Goal: Information Seeking & Learning: Learn about a topic

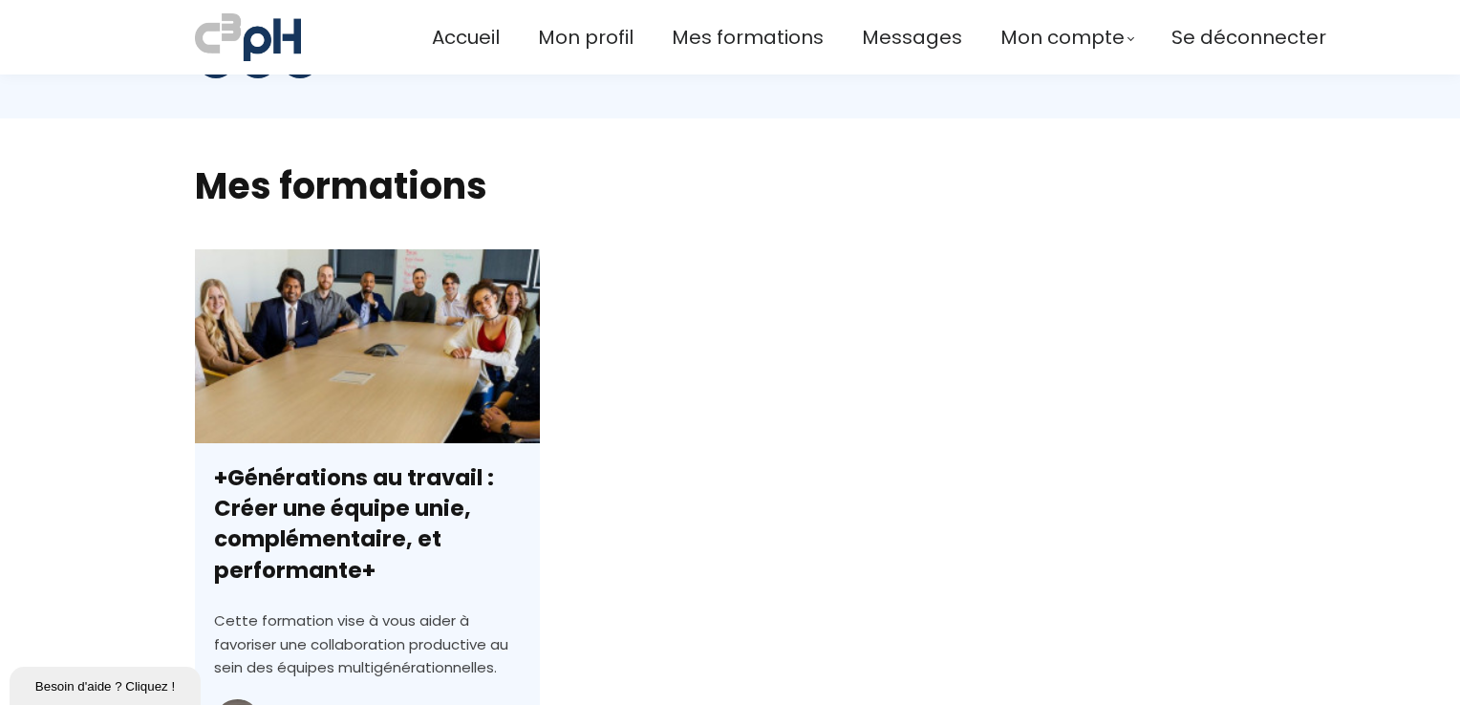
scroll to position [669, 0]
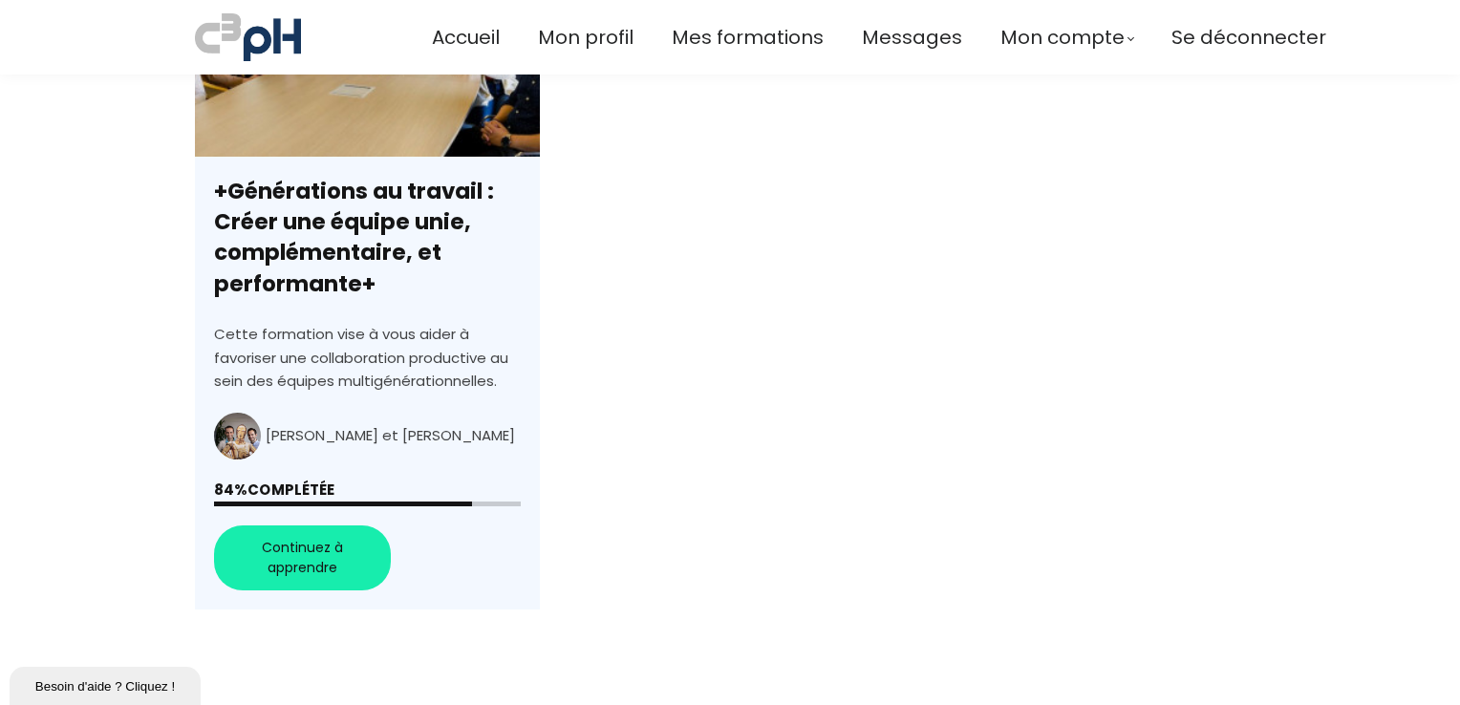
click at [302, 563] on link "+Générations au travail : Créer une équipe unie, complémentaire, et performante+" at bounding box center [367, 286] width 345 height 647
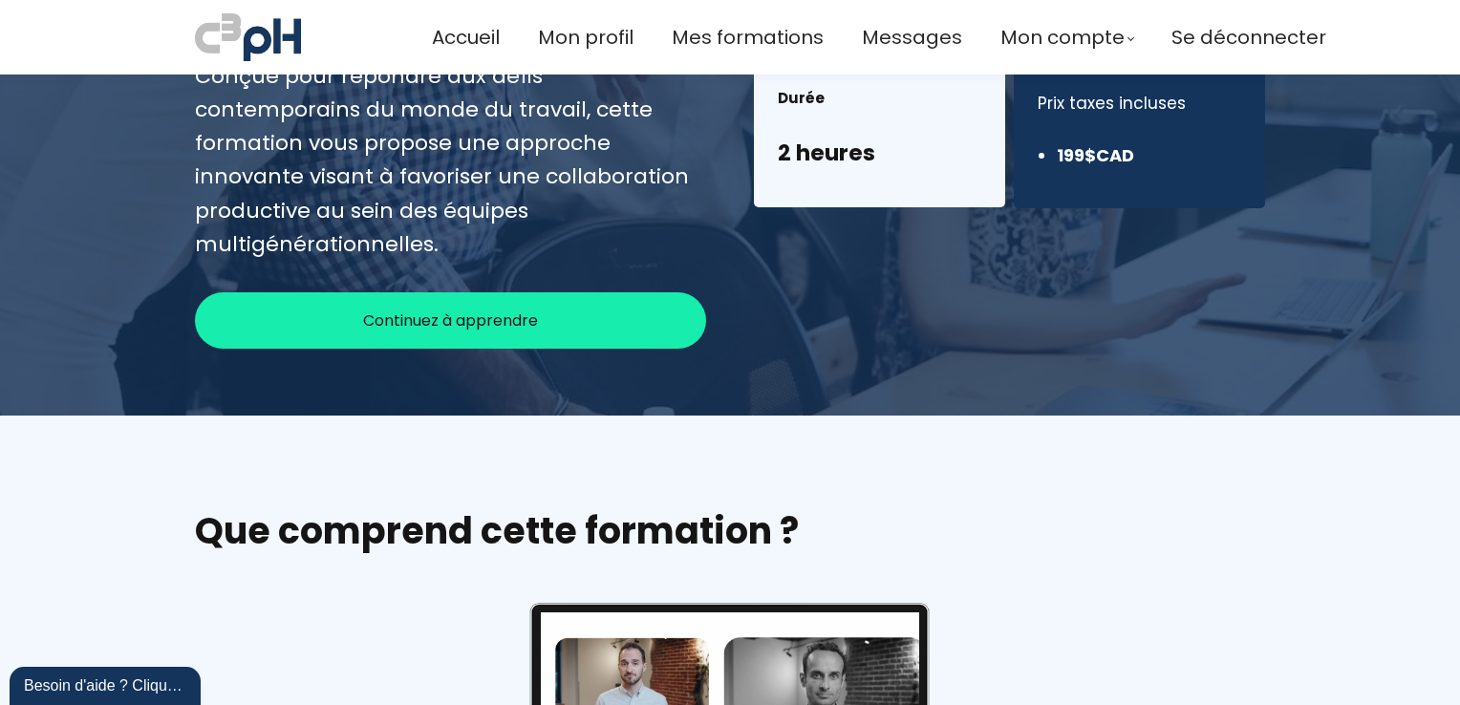
click at [452, 309] on span "Continuez à apprendre" at bounding box center [450, 321] width 175 height 24
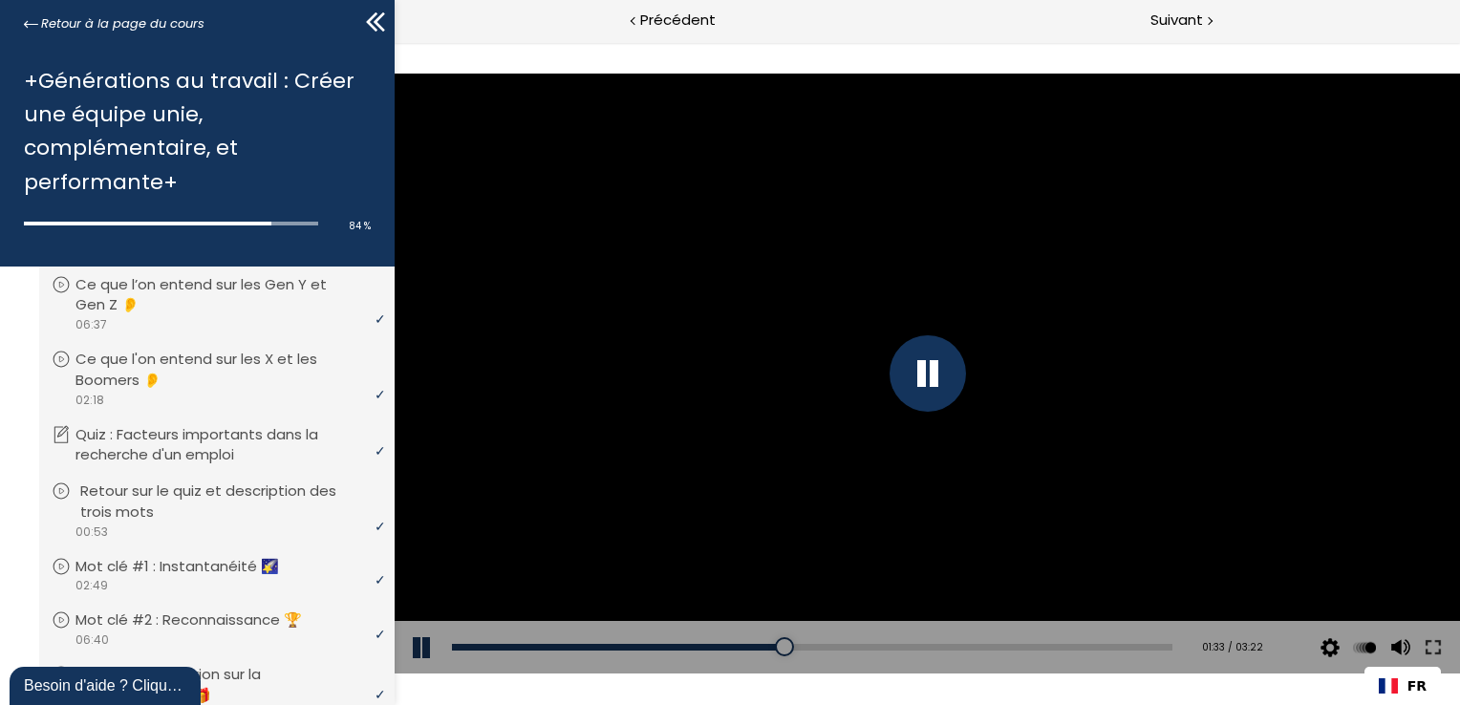
scroll to position [650, 0]
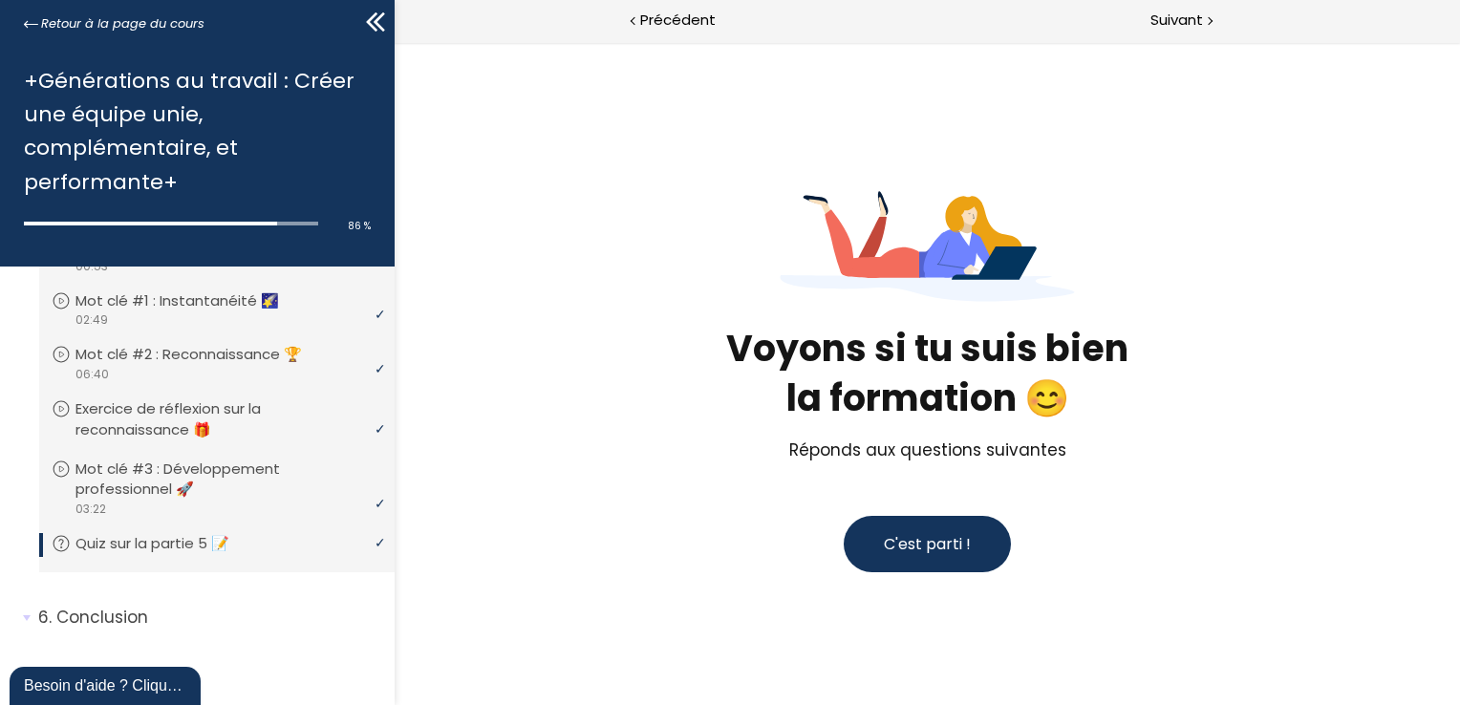
click at [945, 532] on span "C'est parti !" at bounding box center [926, 544] width 87 height 24
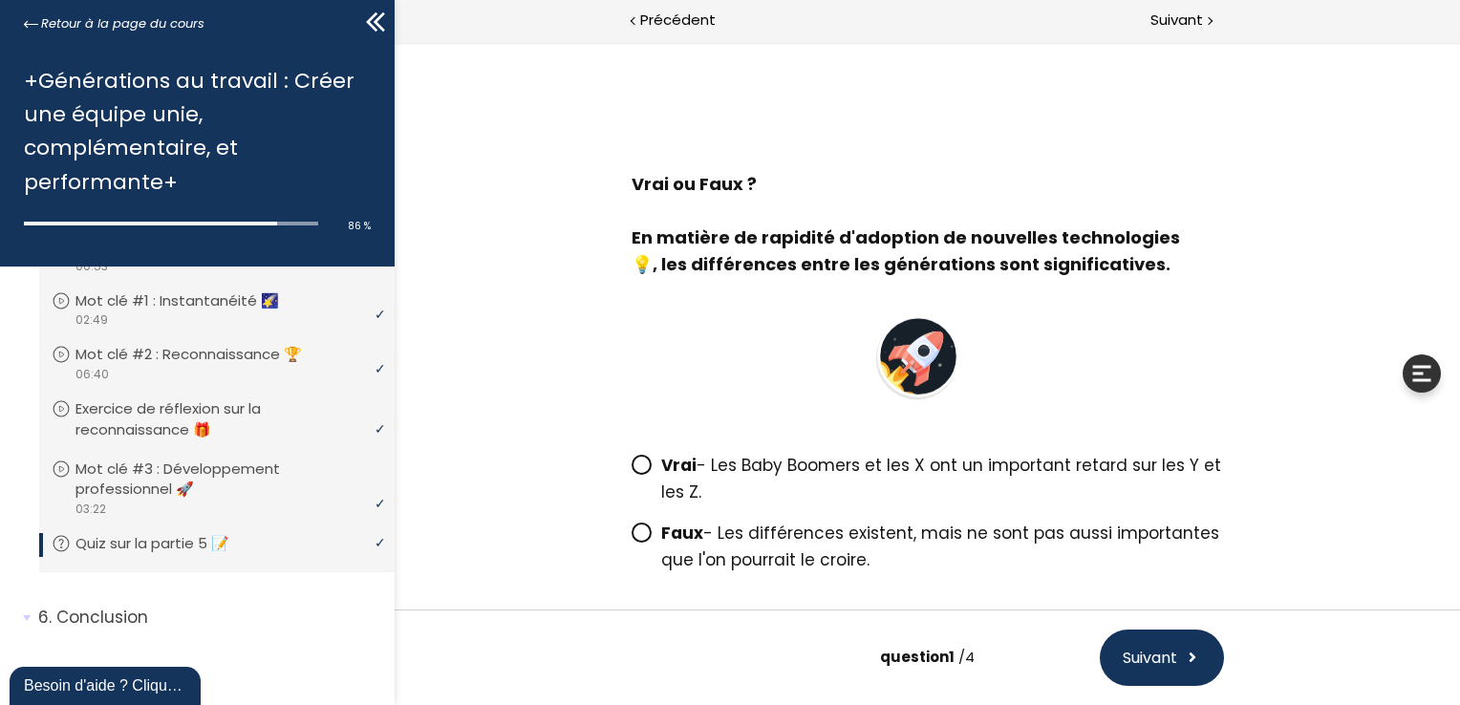
click at [644, 535] on span at bounding box center [640, 533] width 20 height 20
click at [630, 539] on input "Faux - Les différences existent, mais ne sont pas aussi importantes que l'on po…" at bounding box center [630, 539] width 0 height 0
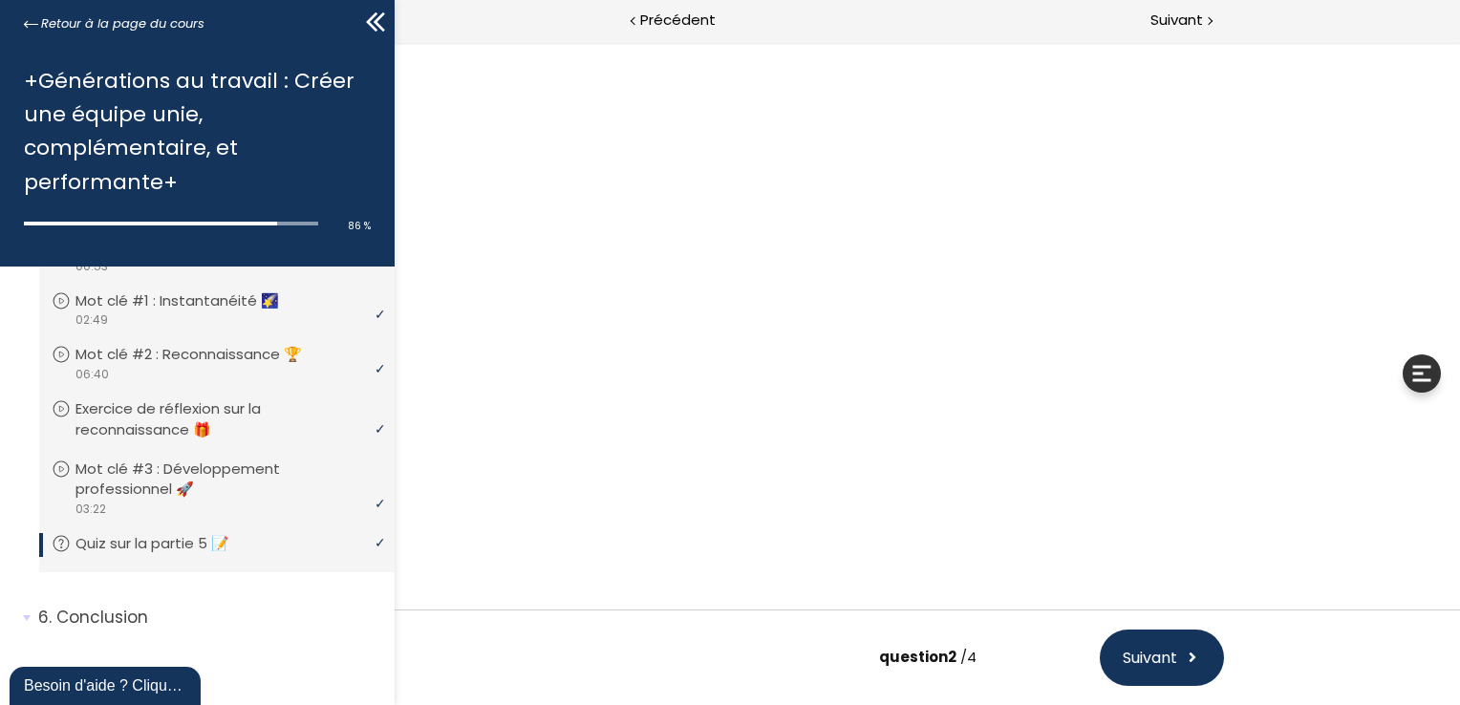
scroll to position [118, 0]
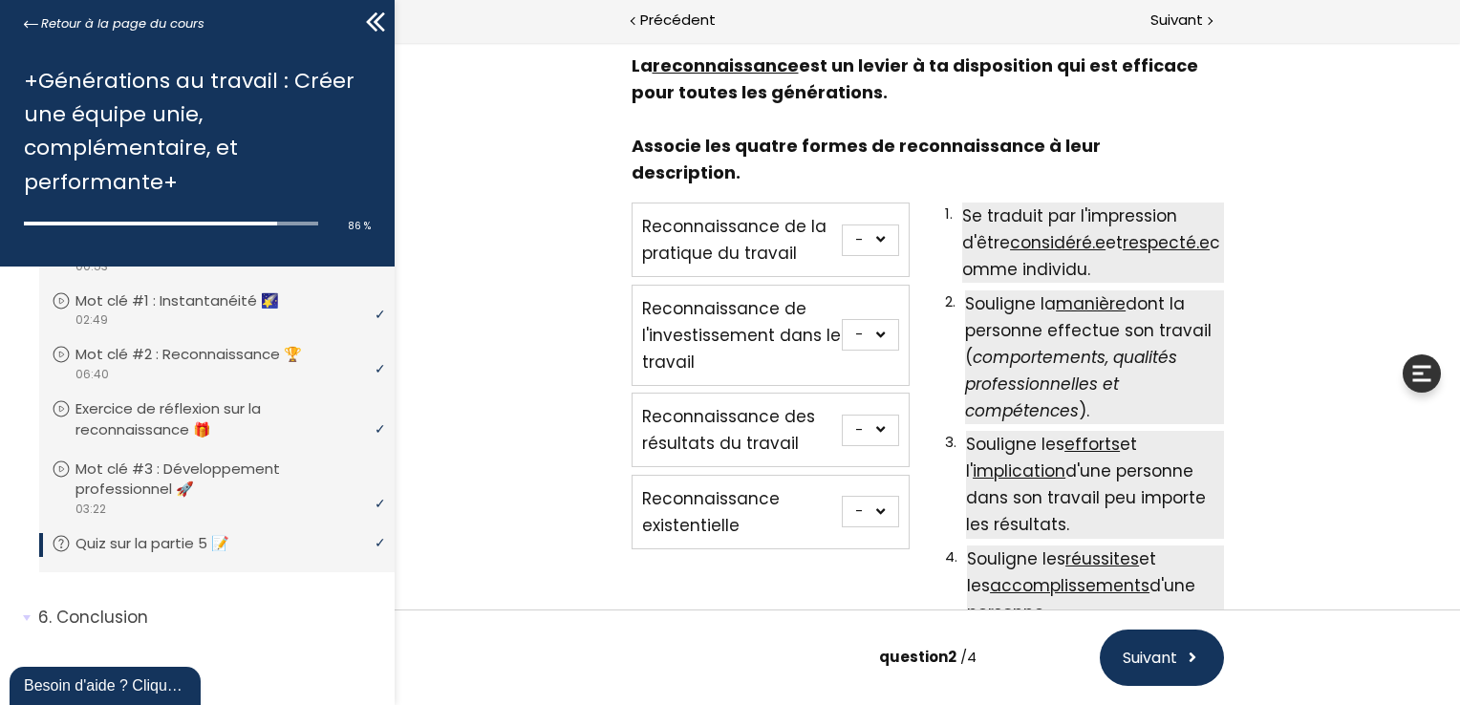
click at [875, 224] on select "- 1 2 3 4" at bounding box center [869, 240] width 57 height 32
select select "667aa74e77dcf"
click at [841, 224] on select "- 1 2 3 4" at bounding box center [869, 240] width 57 height 32
click at [881, 319] on select "- 1 2 3 4" at bounding box center [869, 335] width 57 height 32
select select "667aa74e77dcf"
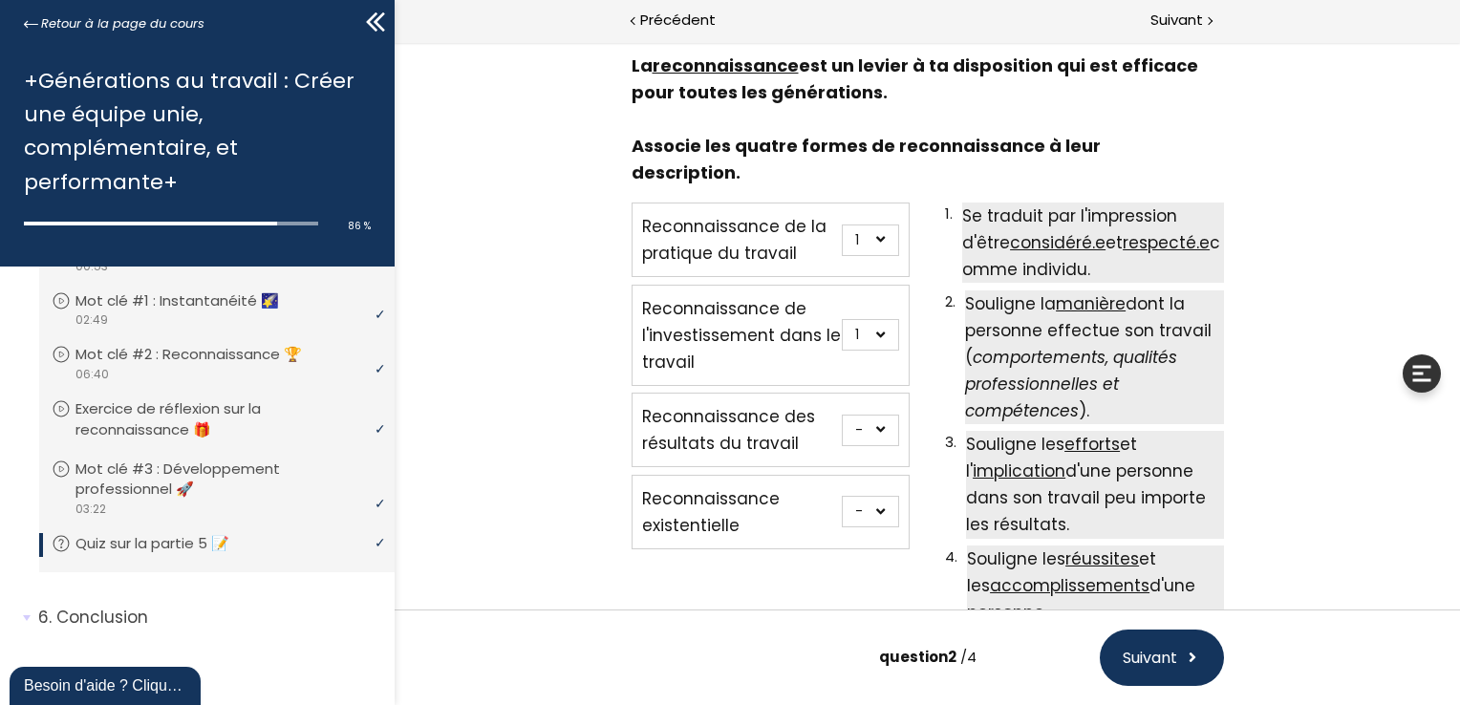
click at [841, 319] on select "- 1 2 3 4" at bounding box center [869, 335] width 57 height 32
click at [879, 415] on select "- 1 2 3 4" at bounding box center [869, 431] width 57 height 32
select select "667aa74e77e8e"
click at [841, 415] on select "- 1 2 3 4" at bounding box center [869, 431] width 57 height 32
click at [881, 496] on select "- 1 2 3 4" at bounding box center [869, 512] width 57 height 32
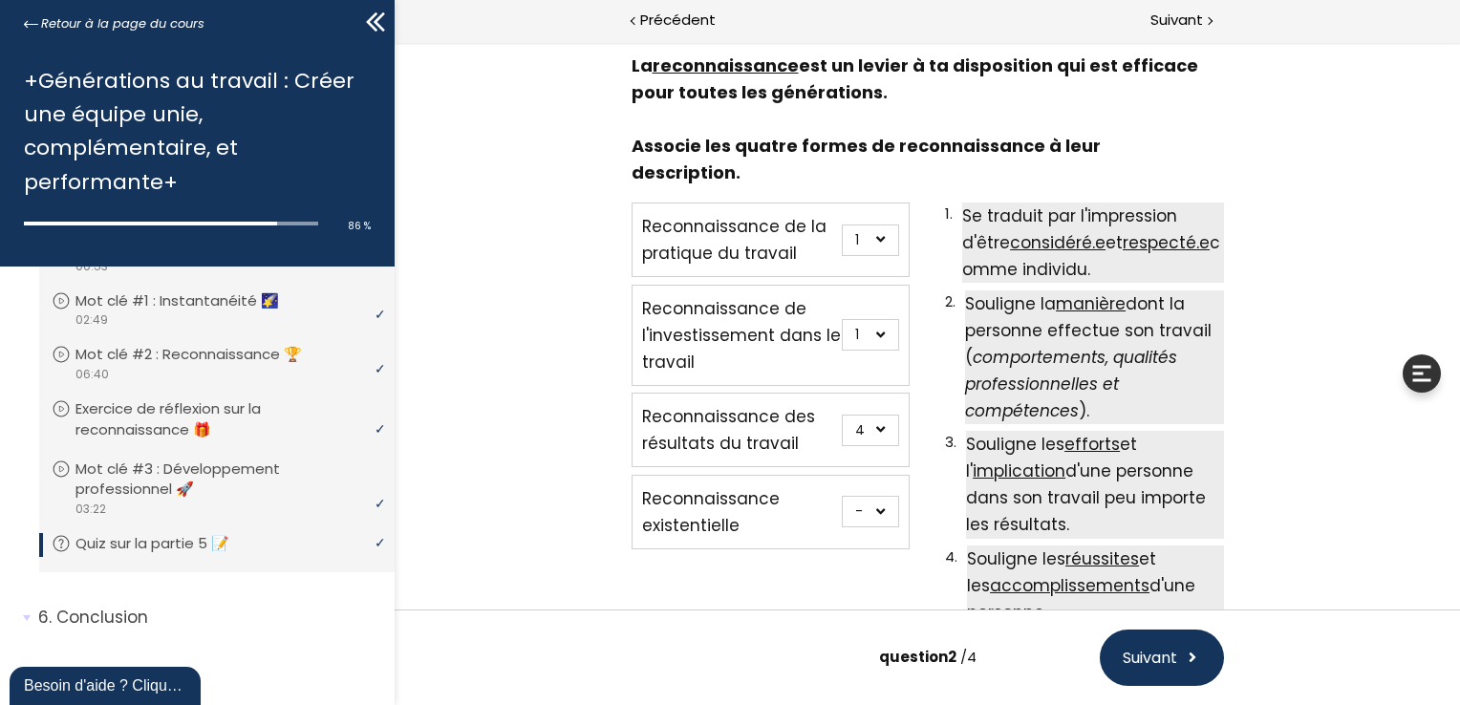
select select "667aa74e77e04"
click at [841, 496] on select "- 1 2 3 4" at bounding box center [869, 512] width 57 height 32
click at [878, 319] on select "- 1 2 3 4" at bounding box center [869, 335] width 57 height 32
select select "667aa74e77e59"
click at [841, 319] on select "- 1 2 3 4" at bounding box center [869, 335] width 57 height 32
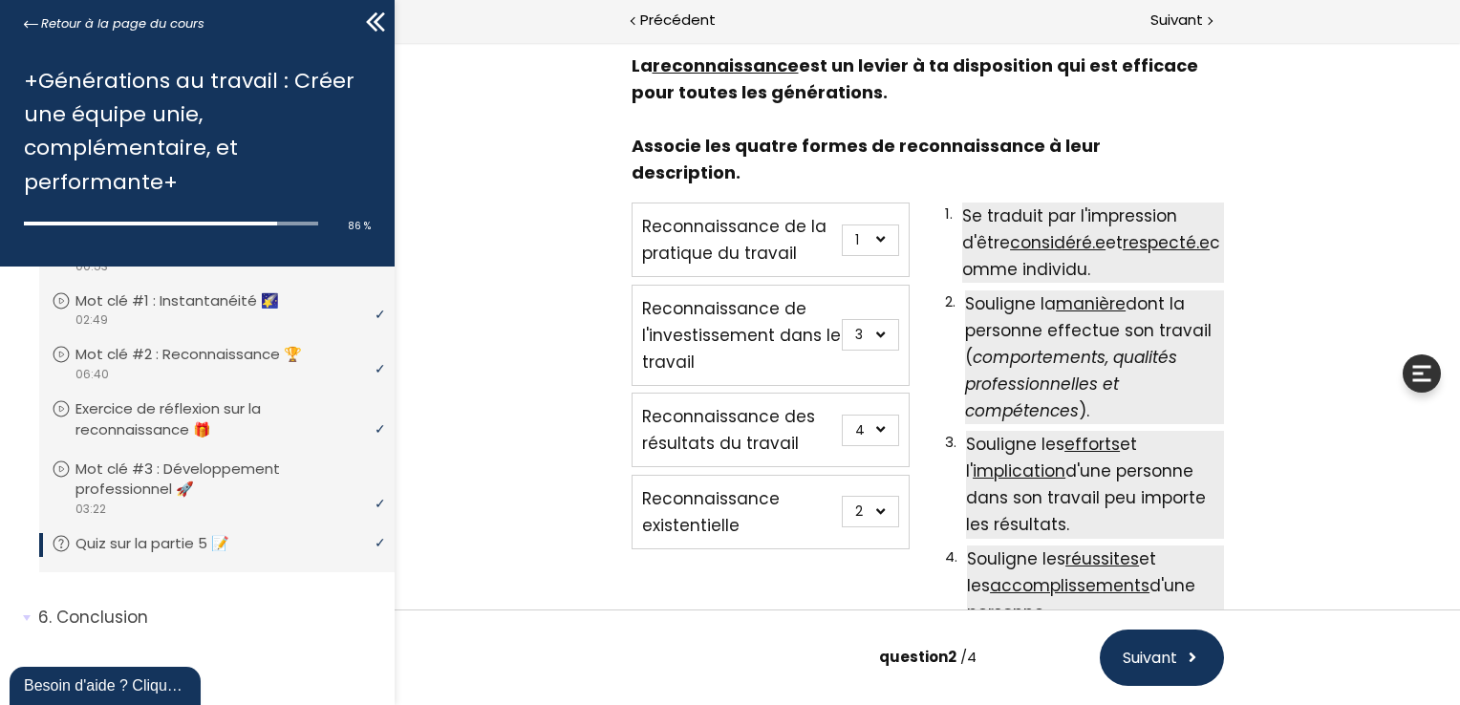
click at [878, 224] on select "- 1 2 3 4" at bounding box center [869, 240] width 57 height 32
select select "667aa74e77e04"
click at [841, 224] on select "- 1 2 3 4" at bounding box center [869, 240] width 57 height 32
click at [876, 496] on select "- 1 2 3 4" at bounding box center [869, 512] width 57 height 32
select select "667aa74e77dcf"
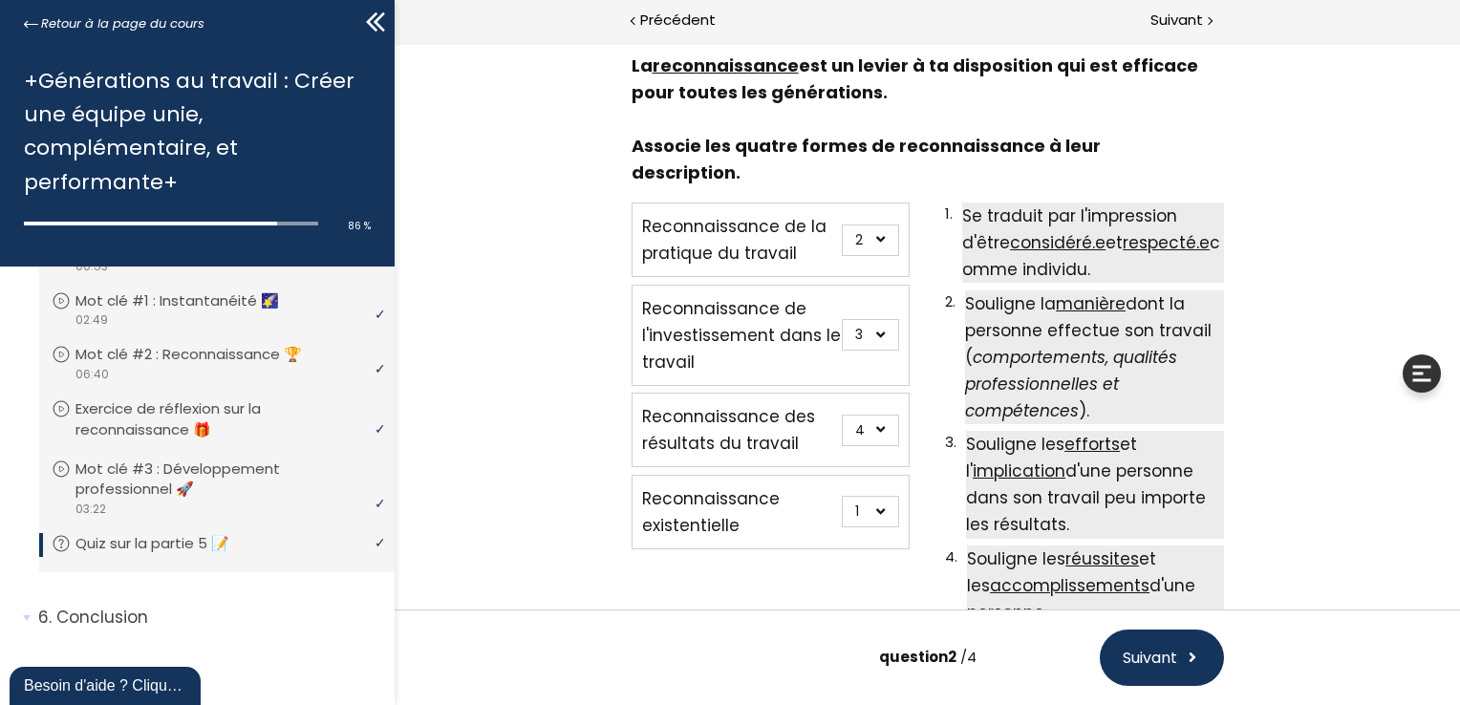
click at [841, 496] on select "- 1 2 3 4" at bounding box center [869, 512] width 57 height 32
click at [1150, 652] on span "Suivant" at bounding box center [1148, 658] width 54 height 24
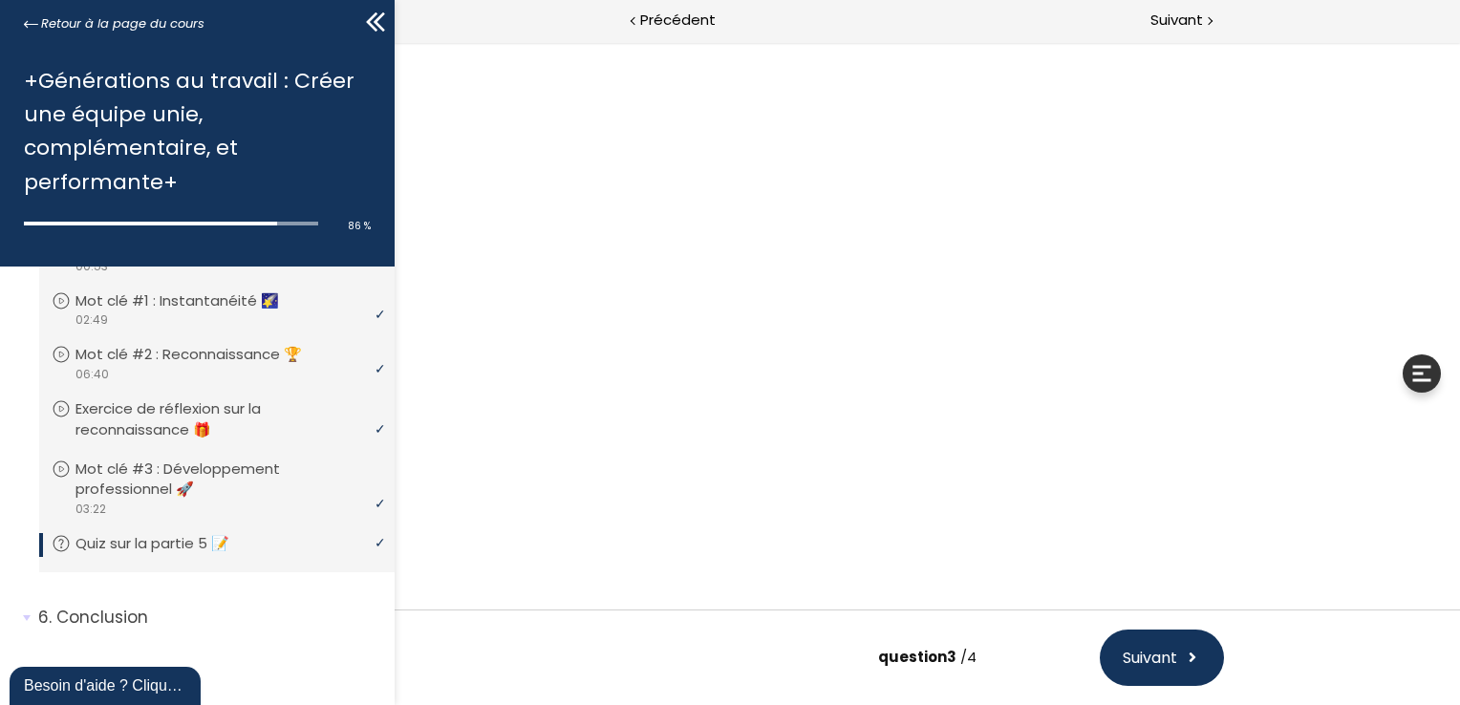
scroll to position [49, 0]
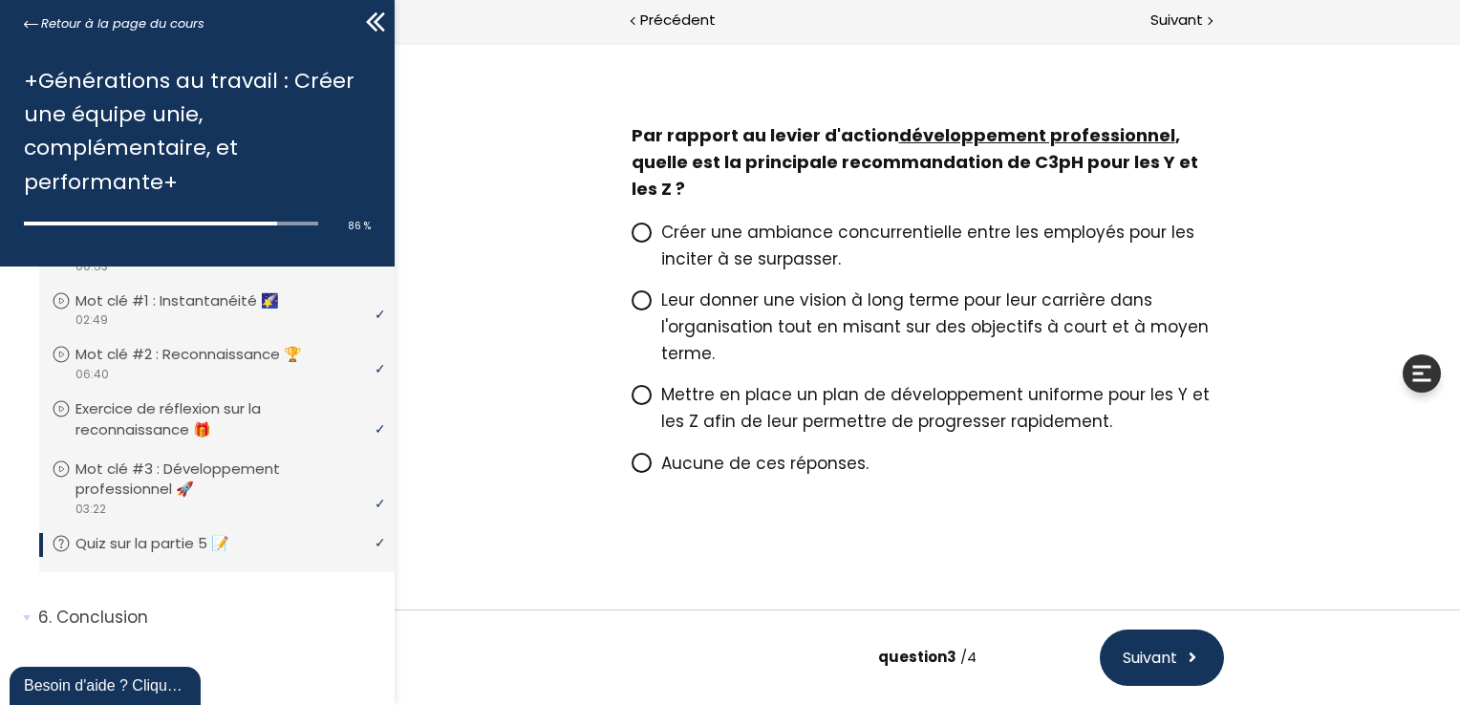
click at [632, 304] on icon at bounding box center [640, 300] width 16 height 16
click at [630, 306] on input "Leur donner une vision à long terme pour leur carrière dans l'organisation tout…" at bounding box center [630, 306] width 0 height 0
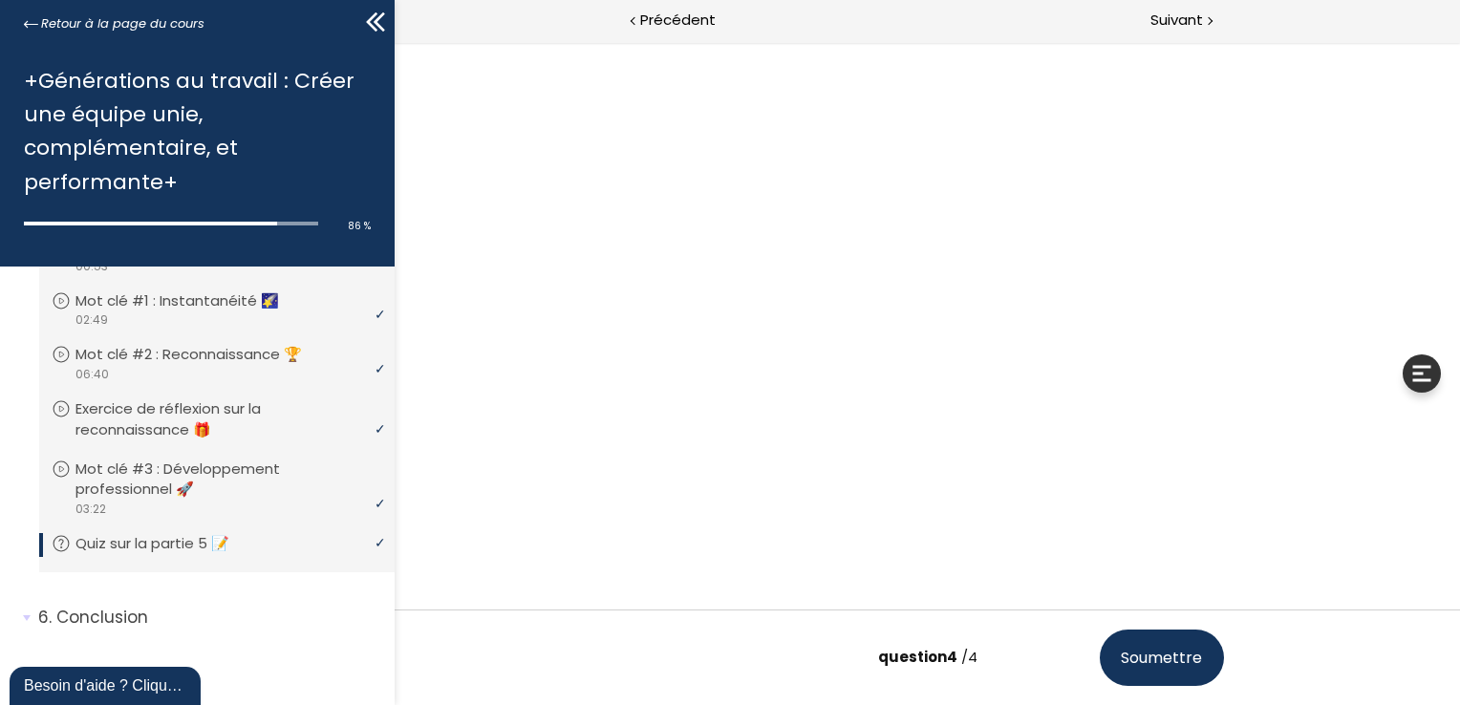
scroll to position [0, 0]
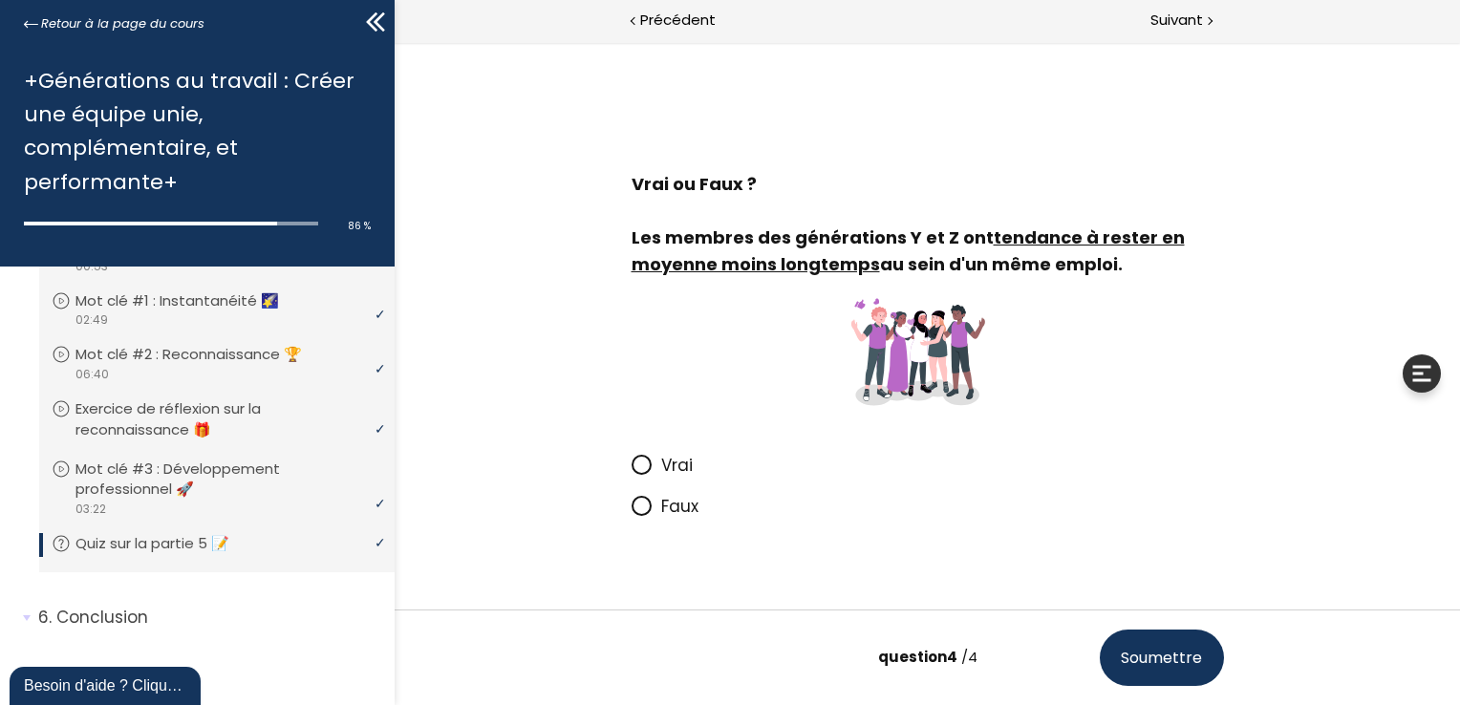
click at [639, 466] on icon at bounding box center [639, 464] width 11 height 11
click at [630, 471] on input "Vrai" at bounding box center [630, 471] width 0 height 0
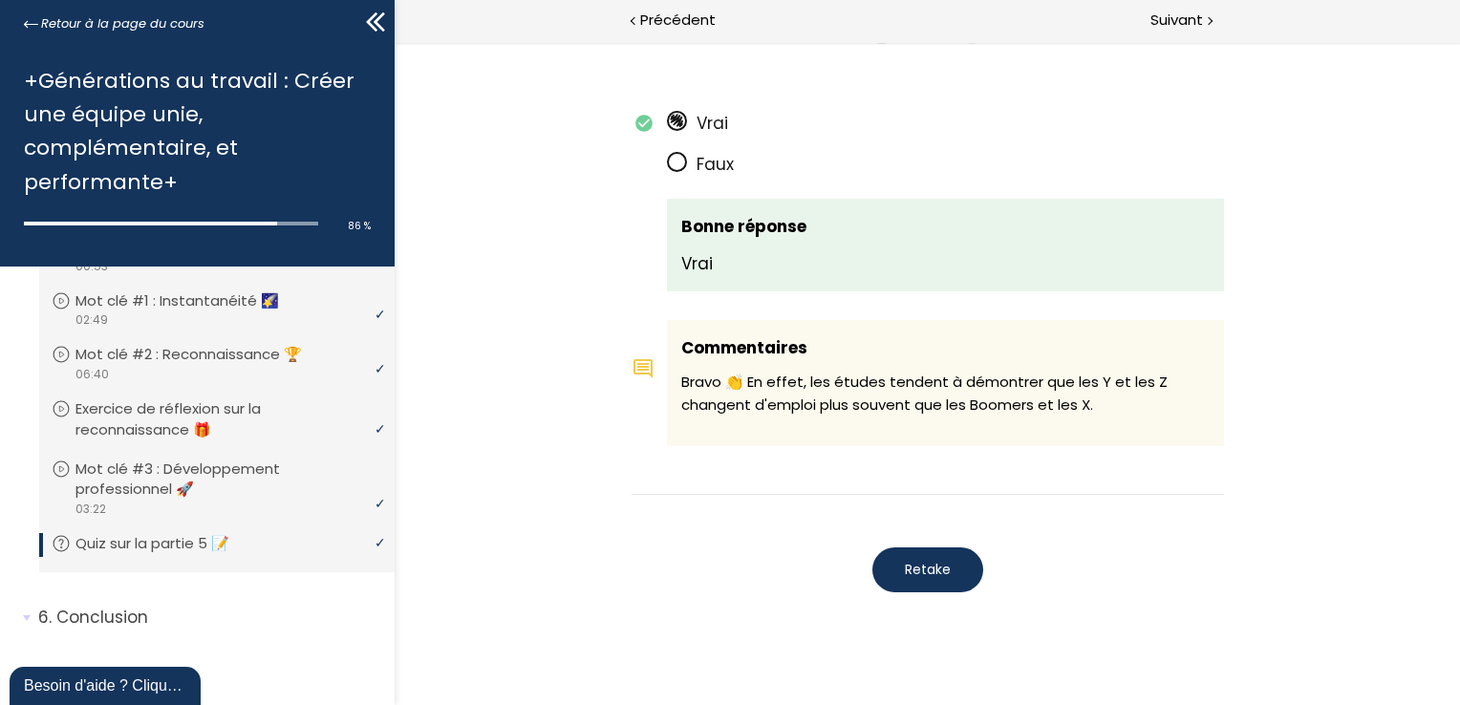
scroll to position [3636, 0]
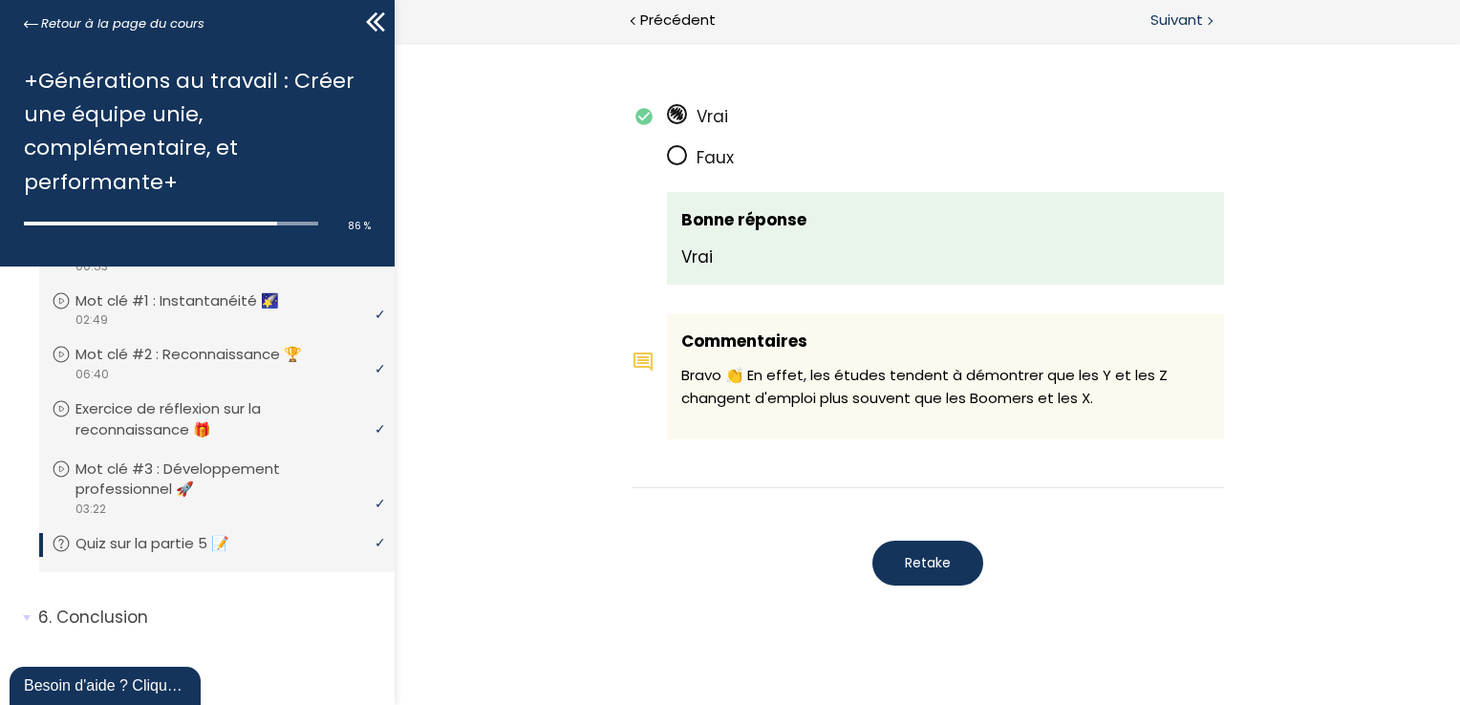
click at [1188, 19] on span "Suivant" at bounding box center [1176, 21] width 53 height 24
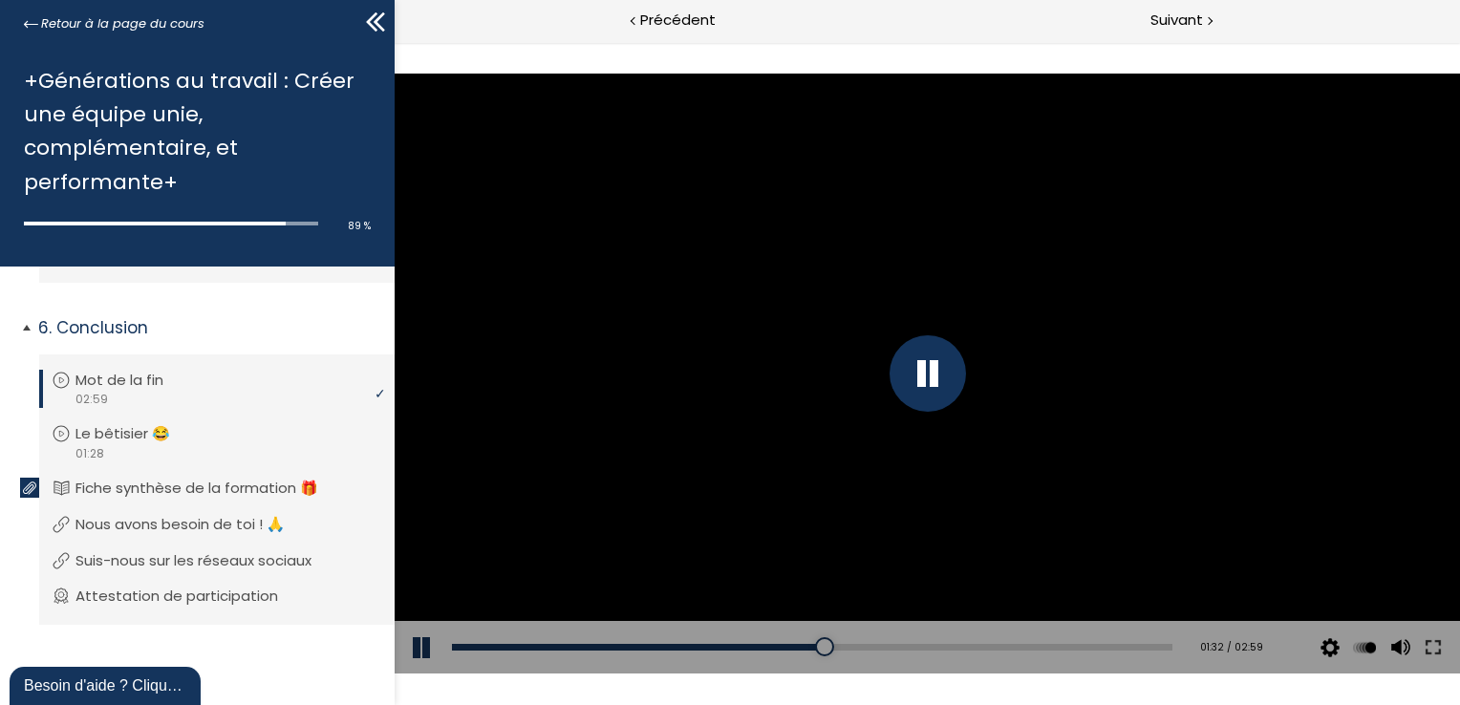
scroll to position [940, 0]
click at [1059, 430] on div at bounding box center [926, 373] width 1065 height 599
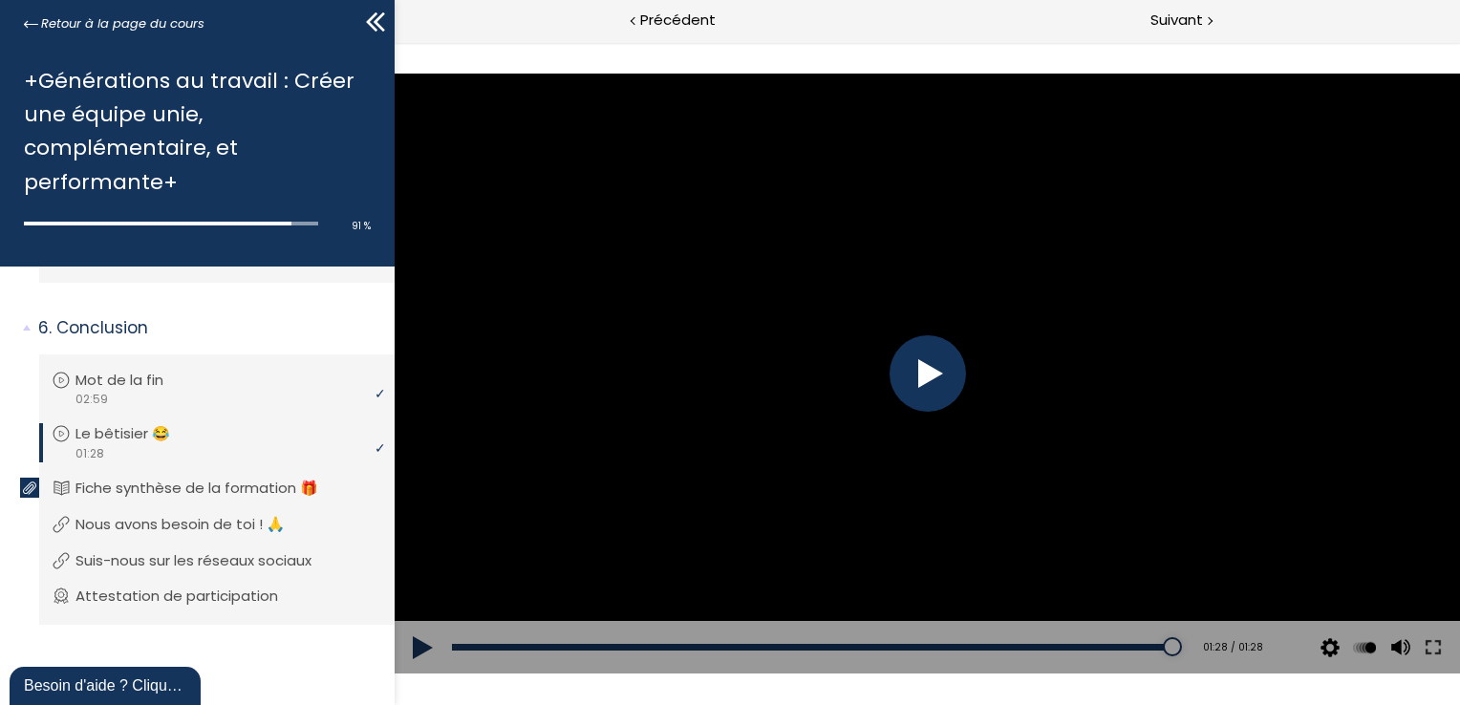
drag, startPoint x: 1012, startPoint y: 645, endPoint x: 1170, endPoint y: 655, distance: 158.9
click at [1170, 655] on div "Add chapter 01:28 01:28 / 01:28 Subtitles None Auto 4k 1080p 720p 540p 360p 224…" at bounding box center [926, 647] width 1065 height 53
click at [1184, 498] on div at bounding box center [926, 373] width 1065 height 599
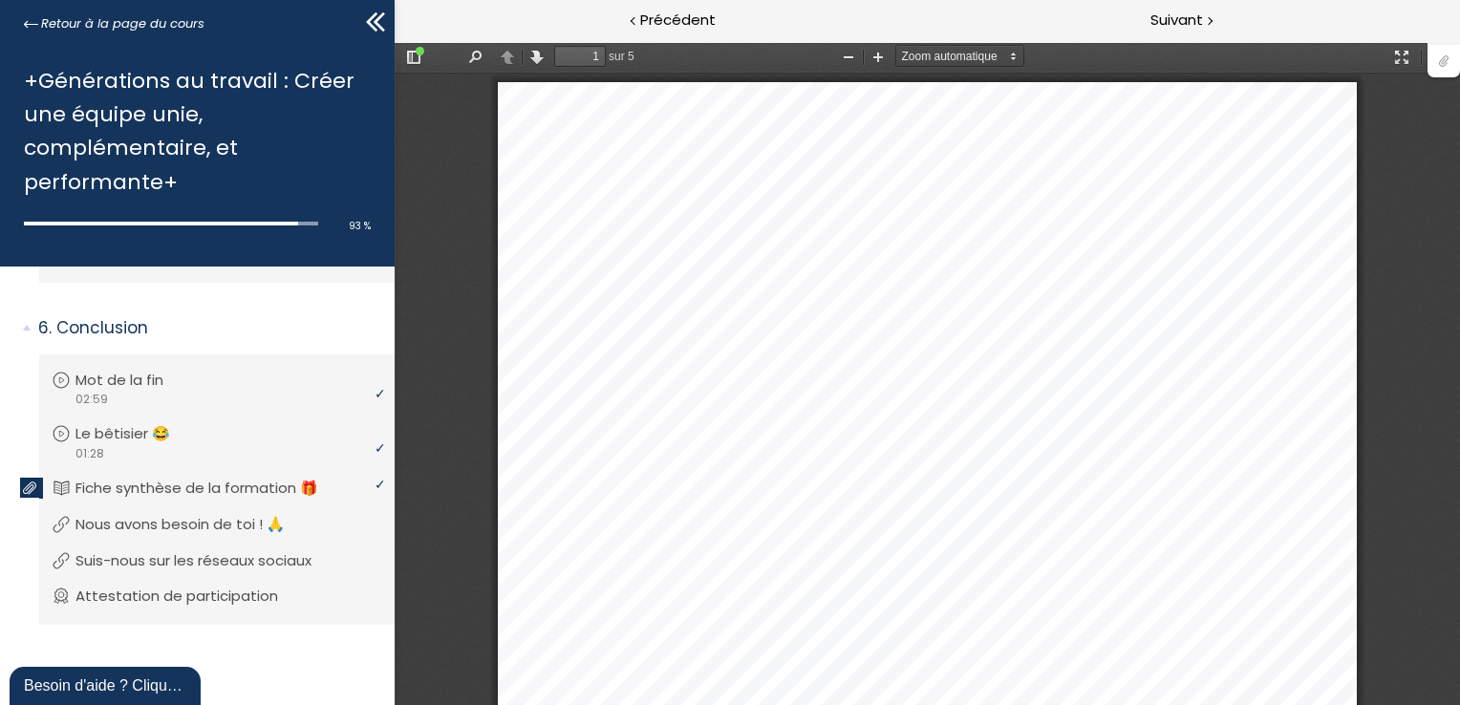
click at [1444, 61] on div at bounding box center [1443, 59] width 32 height 36
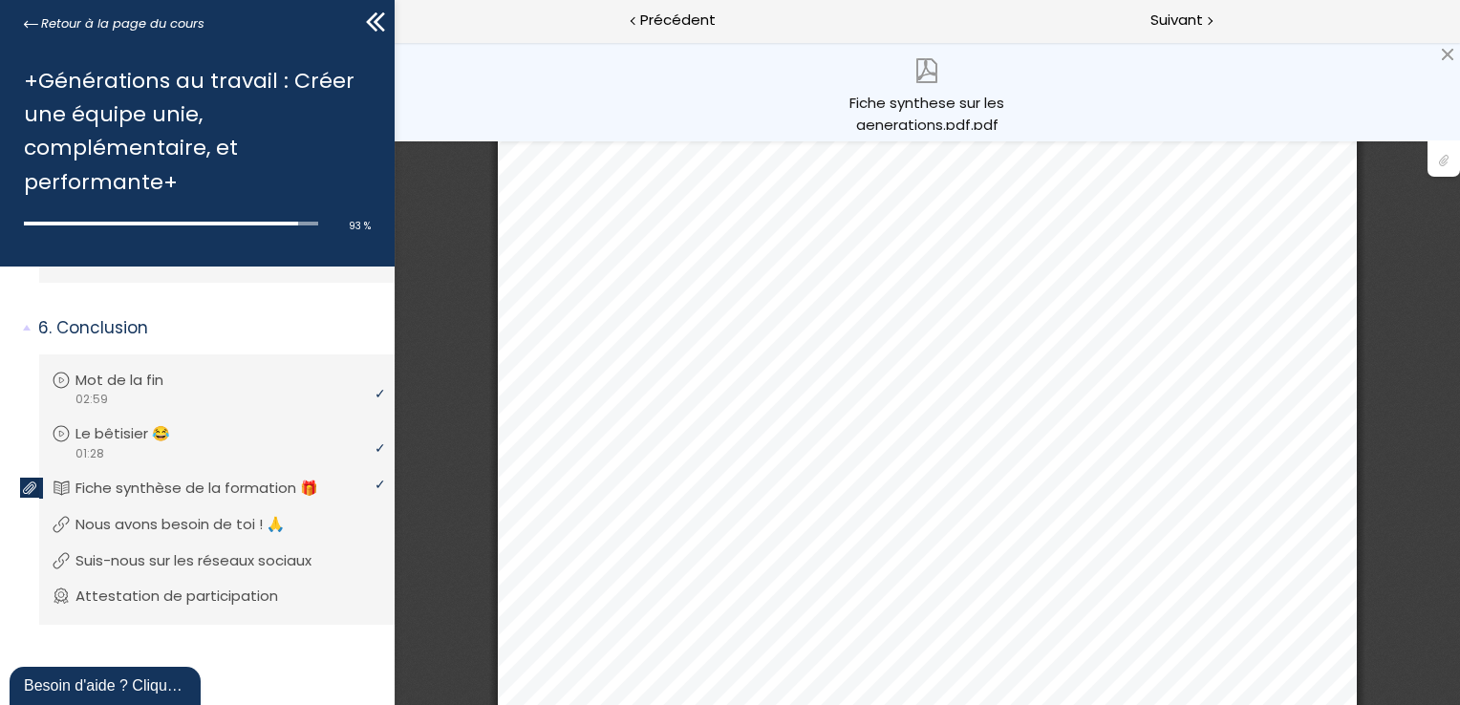
click at [1455, 47] on div "Fiche synthese sur les generations.pdf.pdf" at bounding box center [927, 91] width 1065 height 99
click at [1443, 55] on div at bounding box center [1447, 54] width 15 height 15
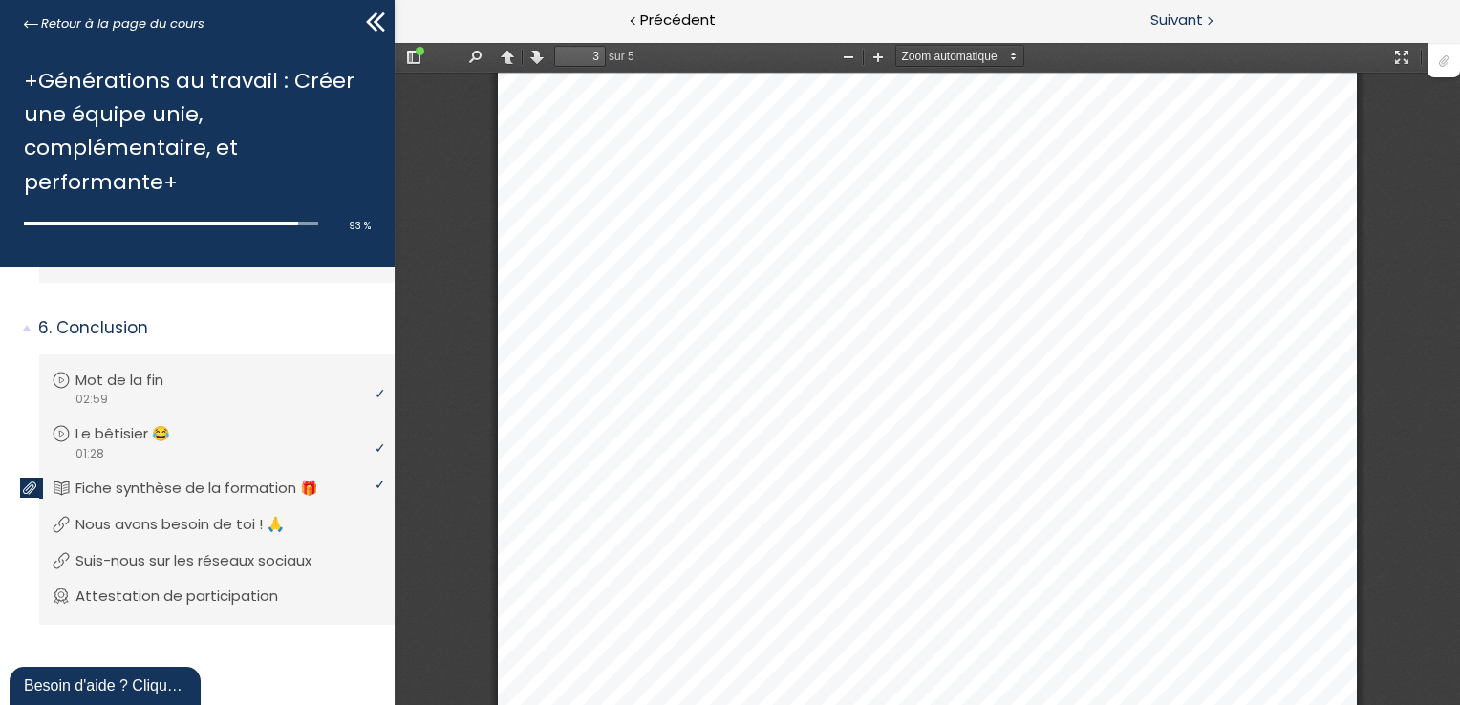
scroll to position [3821, 0]
click at [501, 53] on button "Précédent" at bounding box center [506, 57] width 31 height 24
click at [508, 53] on button "Précédent" at bounding box center [506, 57] width 31 height 24
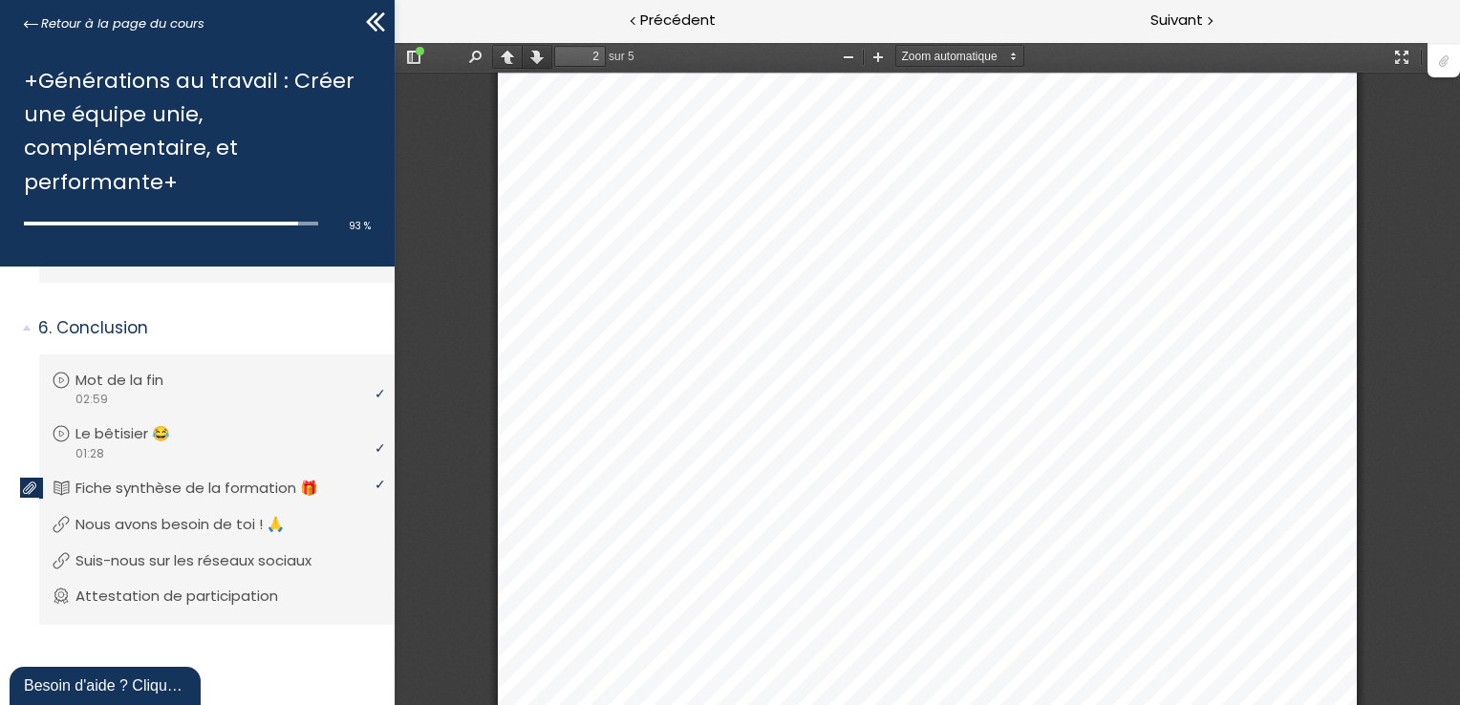
click at [531, 58] on button "Suivant" at bounding box center [536, 57] width 31 height 24
click at [535, 59] on button "Suivant" at bounding box center [536, 57] width 31 height 24
click at [537, 55] on button "Suivant" at bounding box center [536, 57] width 31 height 24
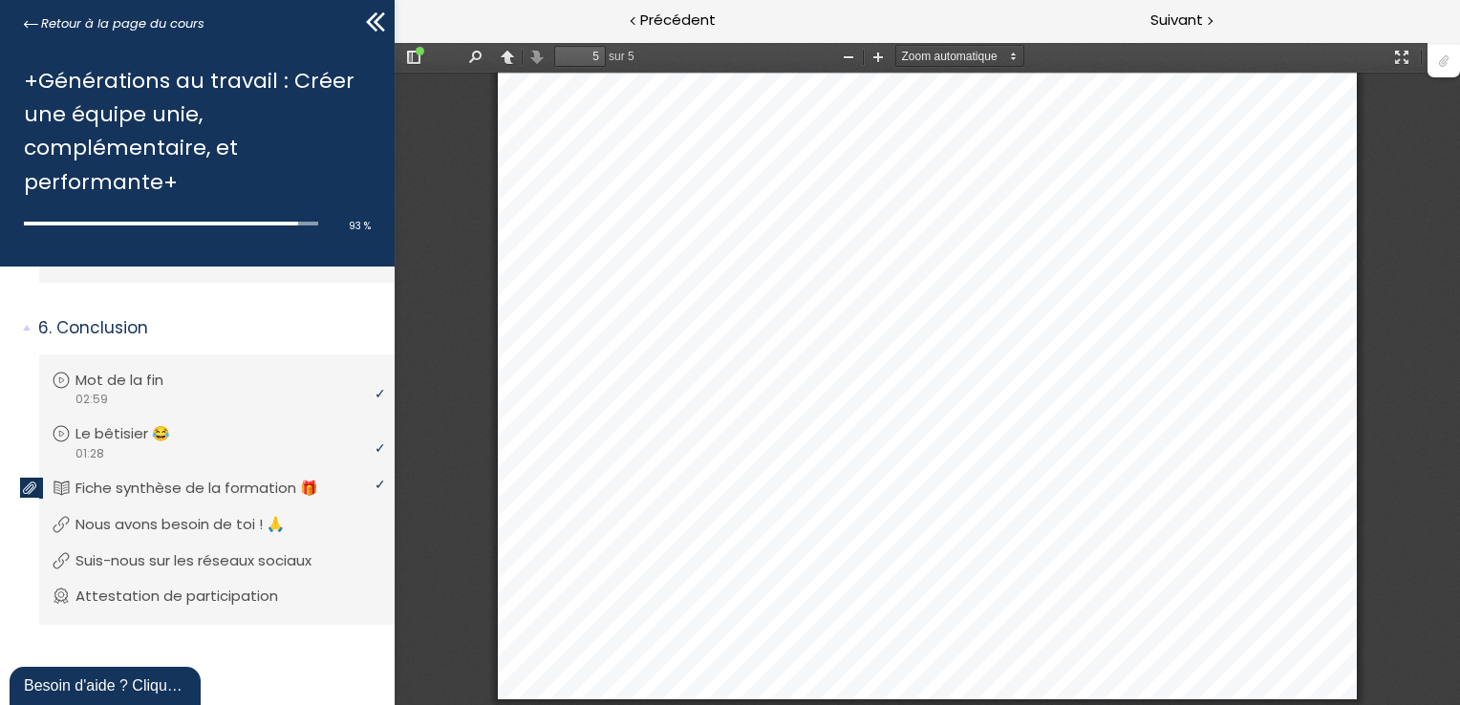
scroll to position [5056, 0]
click at [505, 63] on button "Précédent" at bounding box center [506, 57] width 31 height 24
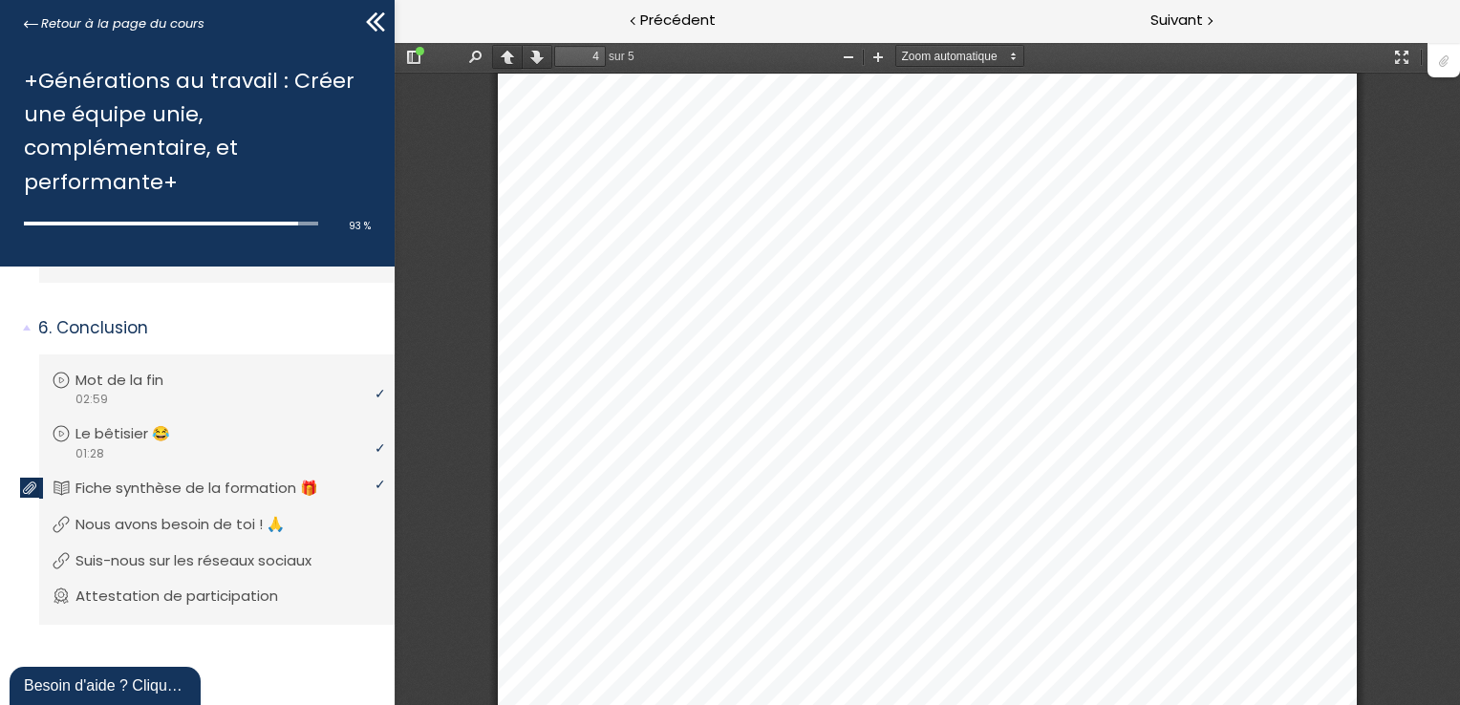
click at [505, 63] on button "Précédent" at bounding box center [506, 57] width 31 height 24
type input "1"
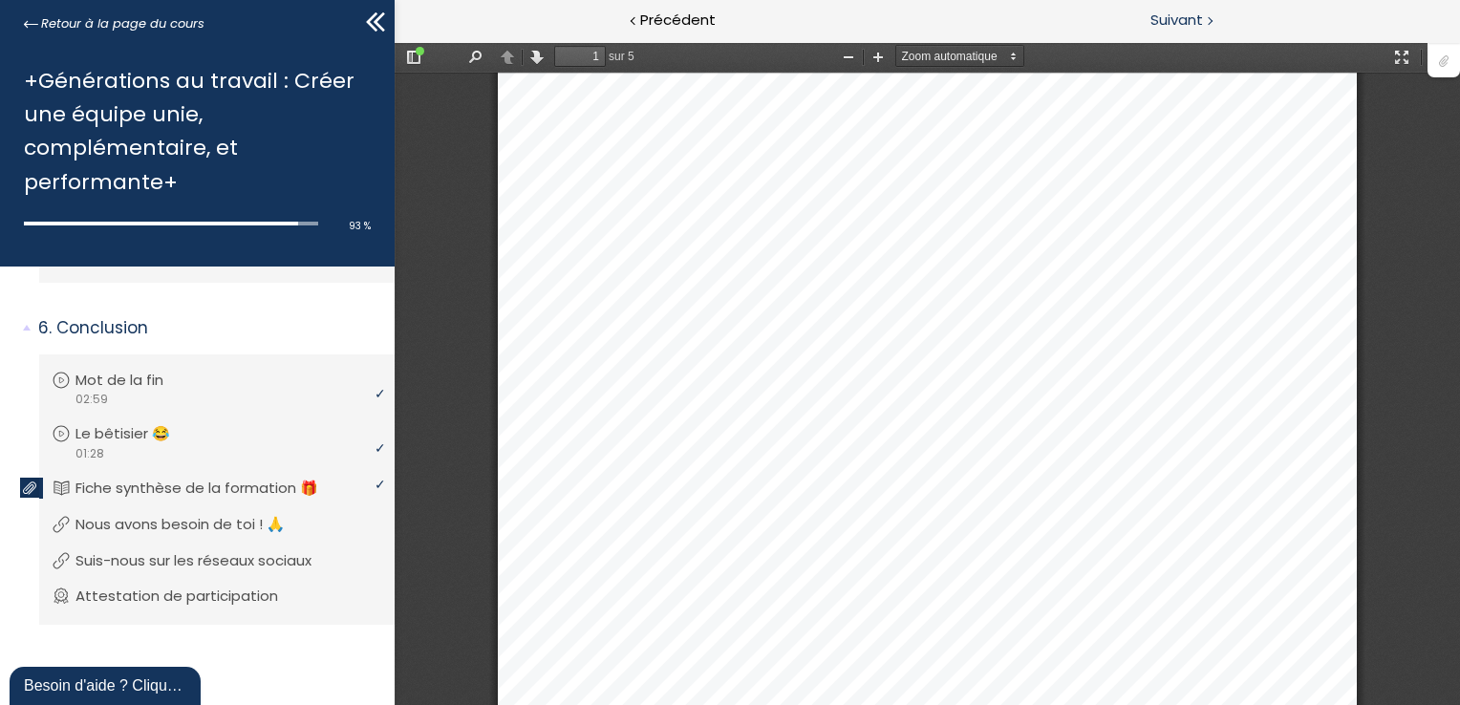
click at [1171, 17] on span "Suivant" at bounding box center [1176, 21] width 53 height 24
